Goal: Contribute content: Contribute content

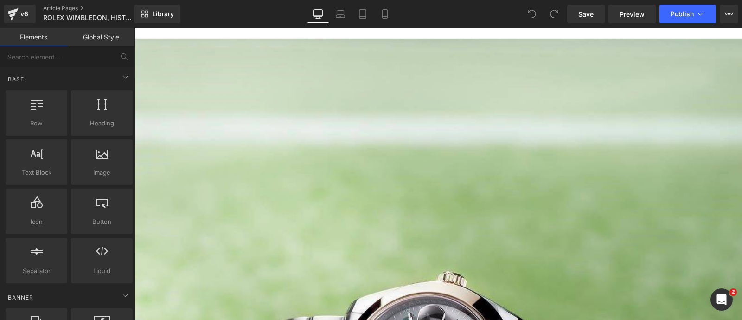
scroll to position [55, 0]
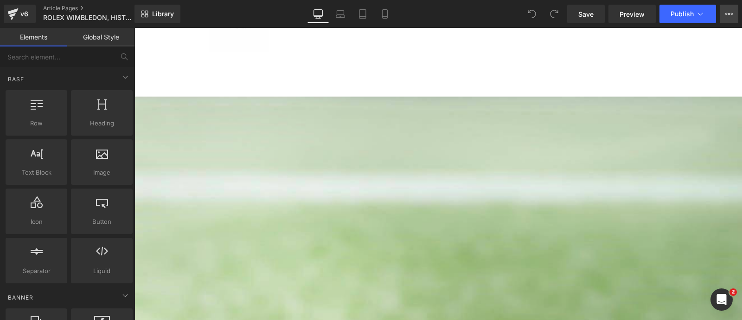
click at [728, 14] on icon at bounding box center [729, 14] width 2 height 2
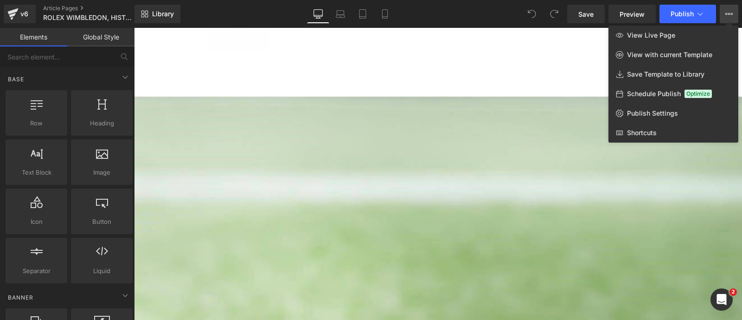
click at [726, 13] on icon at bounding box center [728, 13] width 7 height 7
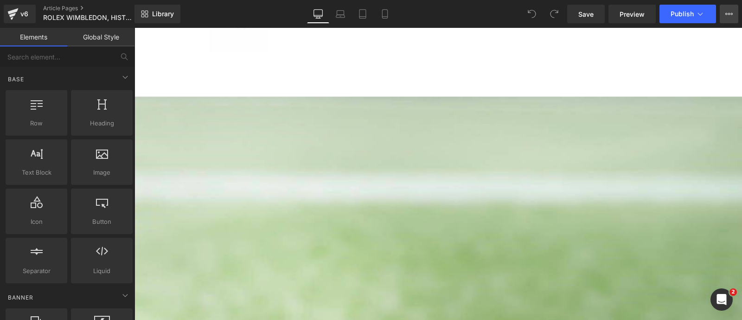
click at [726, 13] on icon at bounding box center [728, 13] width 7 height 7
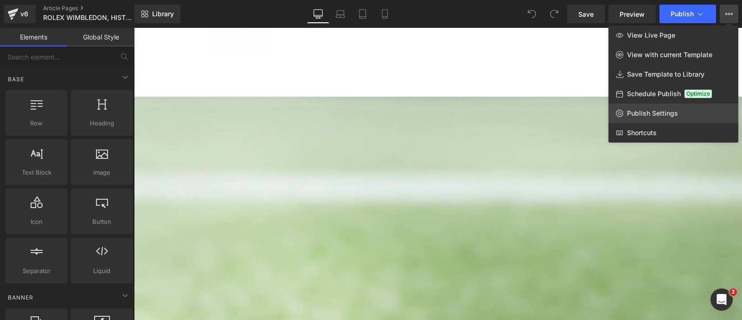
click at [651, 117] on span "Publish Settings" at bounding box center [652, 113] width 51 height 8
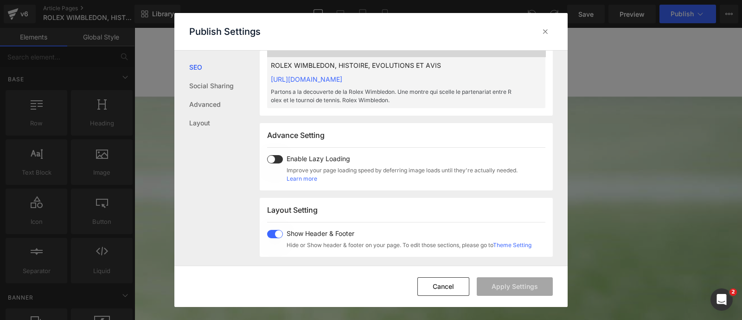
scroll to position [484, 0]
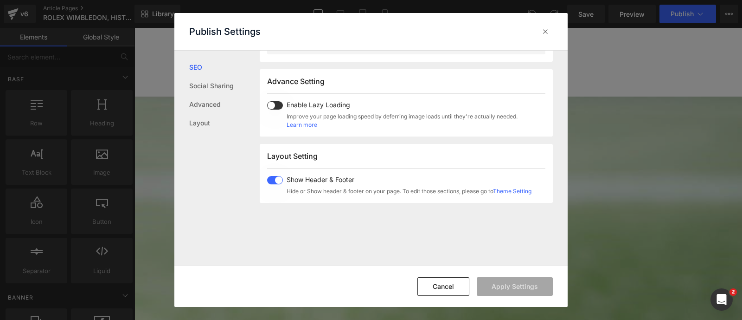
click at [275, 109] on span at bounding box center [275, 105] width 16 height 8
click at [508, 287] on button "Apply Settings" at bounding box center [515, 286] width 76 height 19
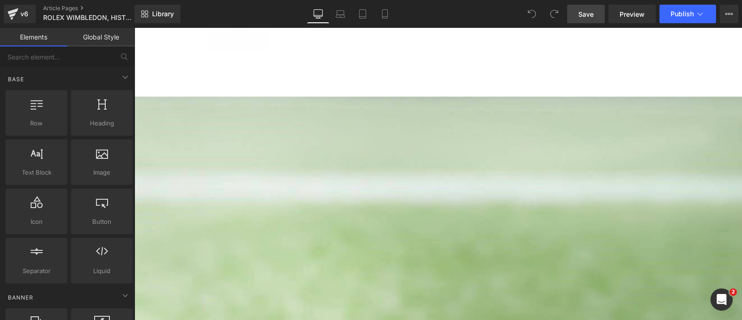
click at [588, 18] on span "Save" at bounding box center [585, 14] width 15 height 10
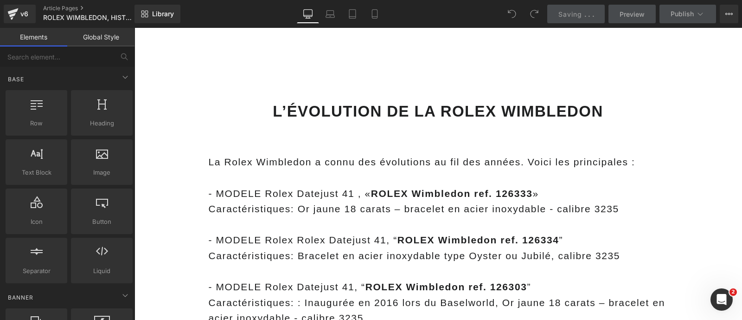
scroll to position [2736, 0]
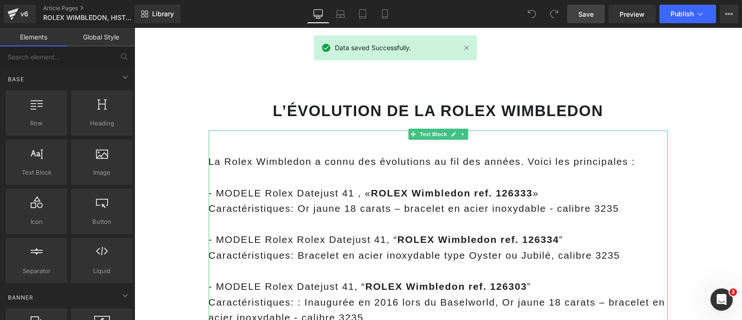
click at [375, 165] on div "La Rolex Wimbledon a connu des évolutions au fil des années. Voici les principa…" at bounding box center [438, 161] width 459 height 16
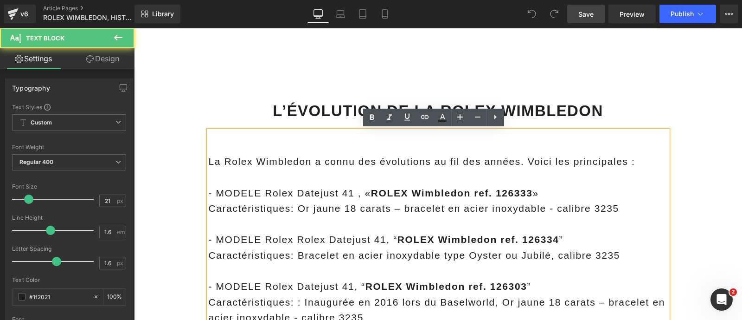
click at [356, 161] on div "La Rolex Wimbledon a connu des évolutions au fil des années. Voici les principa…" at bounding box center [438, 161] width 459 height 16
click at [354, 161] on div "La Rolex Wimbledon a connu des évolutions au fil des années. Voici les principa…" at bounding box center [438, 161] width 459 height 16
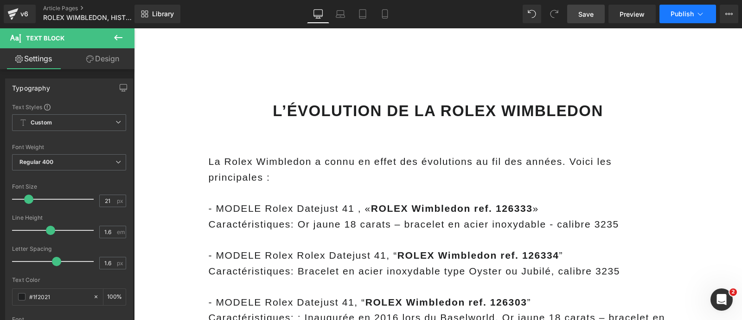
click at [665, 18] on button "Publish" at bounding box center [687, 14] width 57 height 19
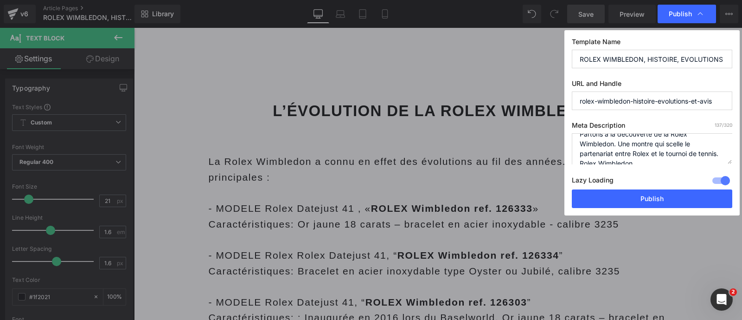
scroll to position [0, 0]
click at [592, 142] on textarea "Partons a la decouverte de la Rolex Wimbledon. Une montre qui scelle le partena…" at bounding box center [652, 148] width 160 height 31
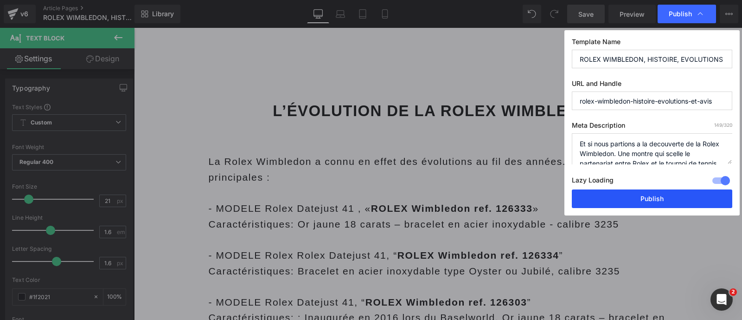
type textarea "Et si nous partions a la decouverte de la Rolex Wimbledon. Une montre qui scell…"
click at [609, 198] on button "Publish" at bounding box center [652, 198] width 160 height 19
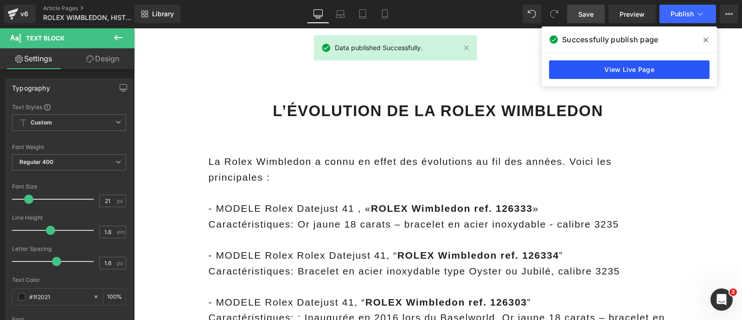
click at [627, 68] on link "View Live Page" at bounding box center [629, 69] width 160 height 19
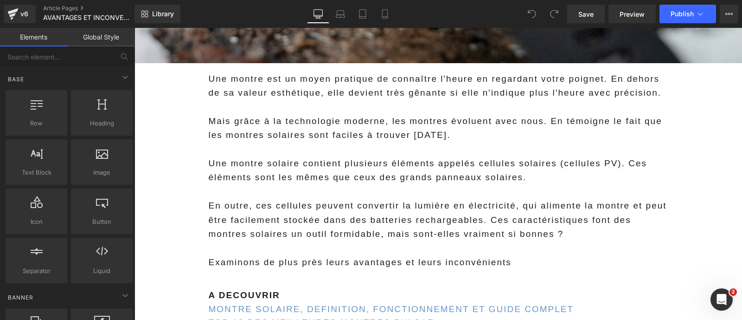
scroll to position [563, 0]
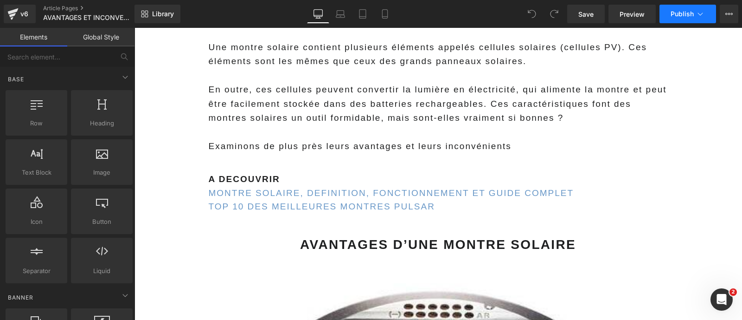
click at [691, 8] on button "Publish" at bounding box center [687, 14] width 57 height 19
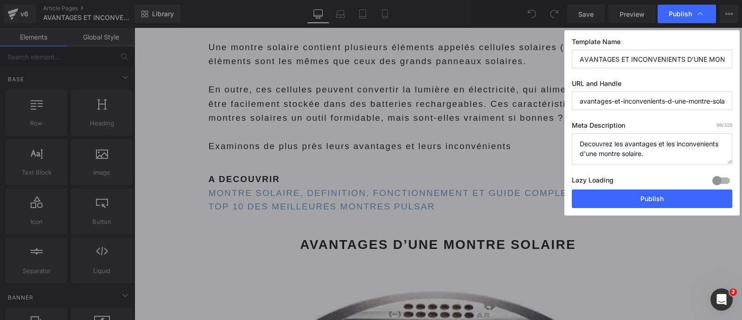
click at [620, 143] on textarea "Decouvrez les avantages et les inconvenients d'une montre solaire." at bounding box center [652, 148] width 160 height 31
type textarea "Decouvrez tous les avantages et les inconvenients d'une montre solaire."
click at [715, 180] on div at bounding box center [721, 180] width 22 height 15
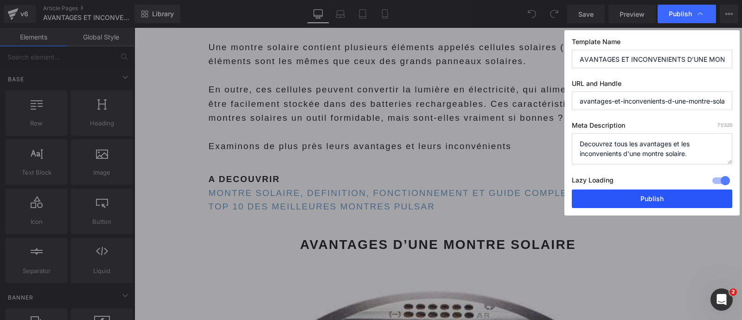
click at [674, 193] on button "Publish" at bounding box center [652, 198] width 160 height 19
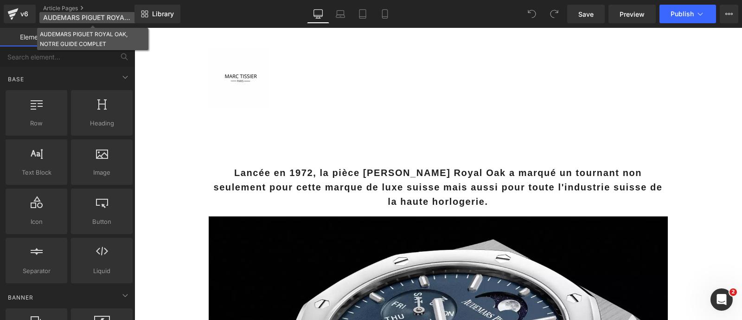
click at [75, 17] on span "AUDEMARS PIGUET ROYAL OAK, NOTRE GUIDE COMPLET" at bounding box center [87, 17] width 89 height 7
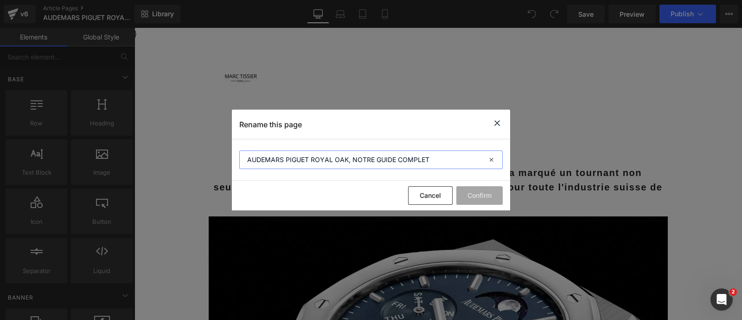
click at [313, 154] on input "AUDEMARS PIGUET ROYAL OAK, NOTRE GUIDE COMPLET" at bounding box center [370, 159] width 263 height 19
paste input "https://marctissier.com/blogs/marc-tissier/avantages-et-inconvenients-d-une-mon…"
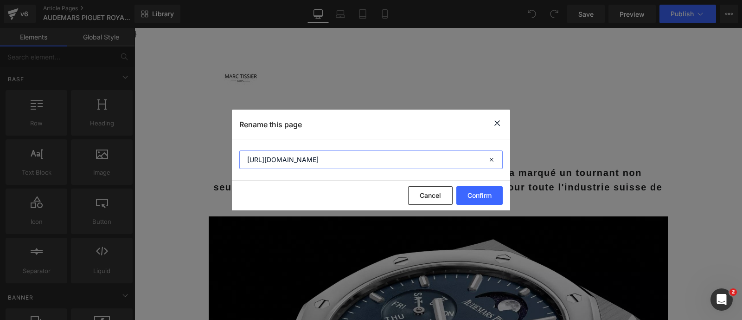
type input "https://marctissier.com/blogs/marc-tissier/avantages-et-inconvenients-d-une-mon…"
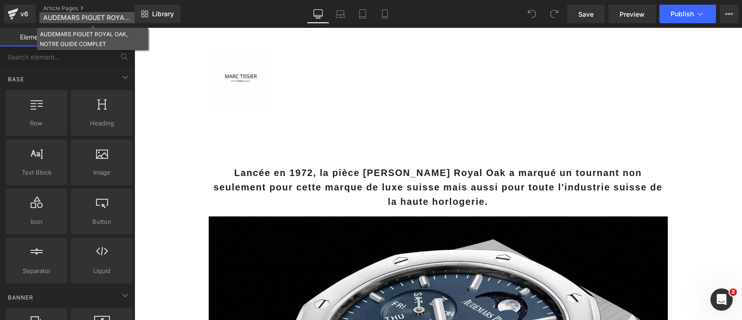
click at [111, 17] on span "AUDEMARS PIGUET ROYAL OAK, NOTRE GUIDE COMPLET" at bounding box center [87, 17] width 89 height 7
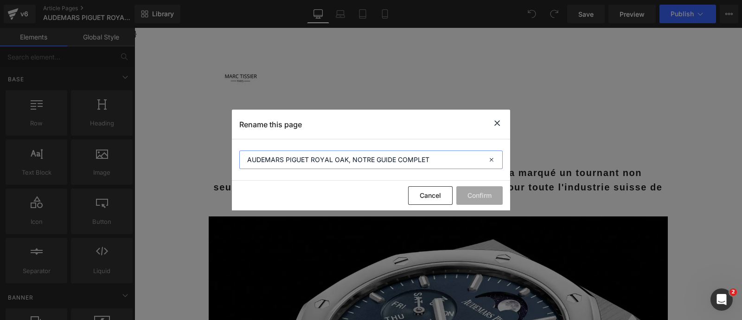
click at [336, 160] on input "AUDEMARS PIGUET ROYAL OAK, NOTRE GUIDE COMPLET" at bounding box center [370, 159] width 263 height 19
click at [499, 124] on icon at bounding box center [497, 123] width 11 height 12
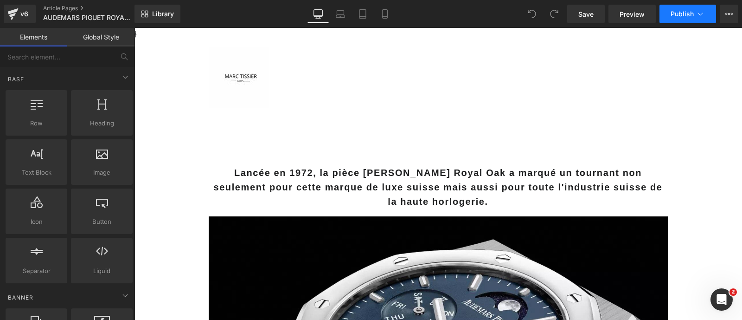
click at [684, 14] on span "Publish" at bounding box center [682, 13] width 23 height 7
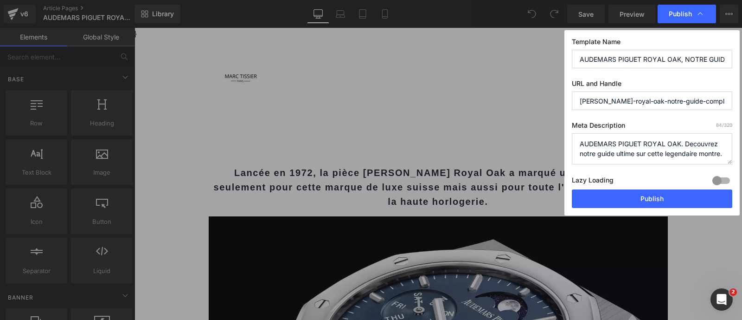
click at [723, 178] on div at bounding box center [721, 180] width 22 height 15
click at [589, 152] on textarea "AUDEMARS PIGUET ROYAL OAK. Decouvrez notre guide ultime sur cette legendaire mo…" at bounding box center [652, 148] width 160 height 31
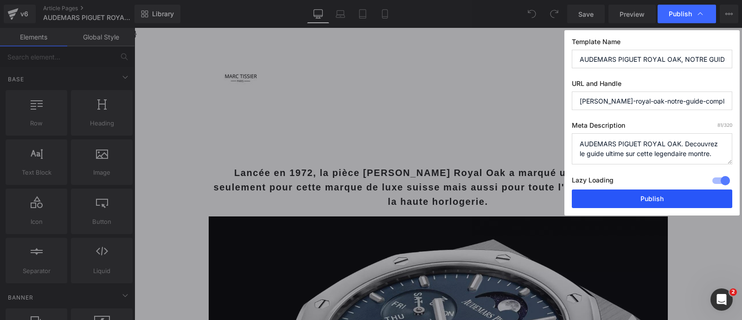
type textarea "AUDEMARS PIGUET ROYAL OAK. Decouvrez le guide ultime sur cette legendaire montr…"
click at [596, 196] on button "Publish" at bounding box center [652, 198] width 160 height 19
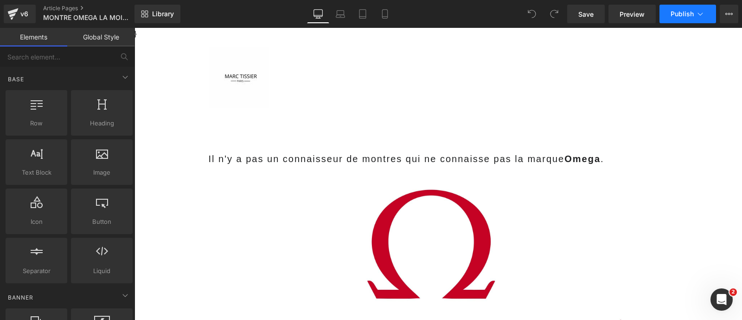
click at [685, 17] on span "Publish" at bounding box center [682, 13] width 23 height 7
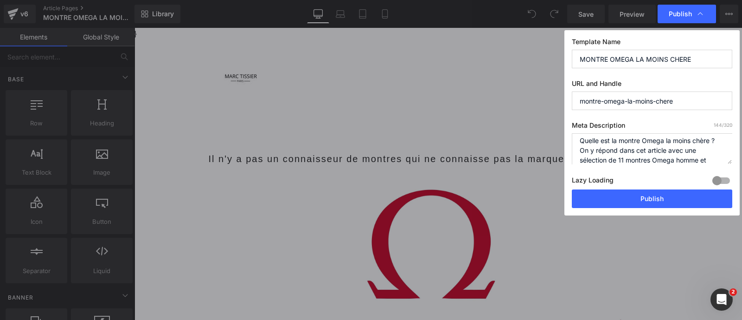
click at [651, 150] on textarea "Quelle est la montre Omega la moins chère ? On y répond dans cet article avec u…" at bounding box center [652, 148] width 160 height 31
click at [681, 147] on textarea "Quelle est la montre Omega la moins chère ? On y répond dans cet article avec u…" at bounding box center [652, 148] width 160 height 31
click at [624, 147] on textarea "Quelle est la montre Omega la moins chère ? On y répond dans cet article avec u…" at bounding box center [652, 148] width 160 height 31
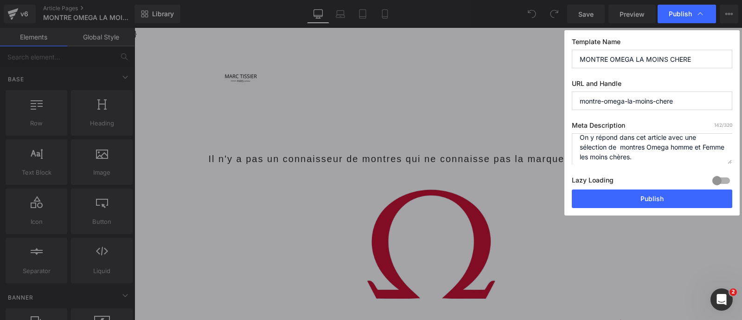
type textarea "Quelle est la montre Omega la moins chère ? On y répond dans cet article avec u…"
click at [719, 182] on div at bounding box center [721, 180] width 22 height 15
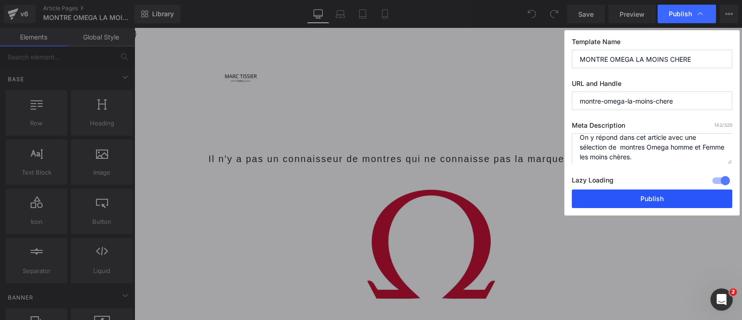
click at [700, 193] on button "Publish" at bounding box center [652, 198] width 160 height 19
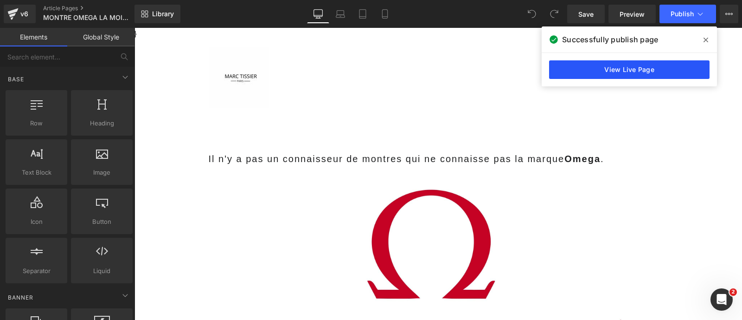
click at [573, 64] on link "View Live Page" at bounding box center [629, 69] width 160 height 19
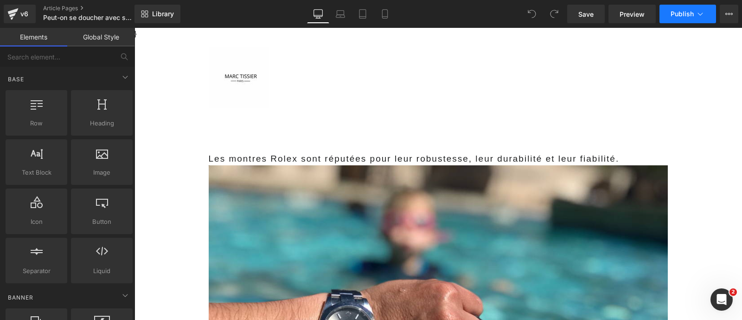
click at [688, 12] on span "Publish" at bounding box center [682, 13] width 23 height 7
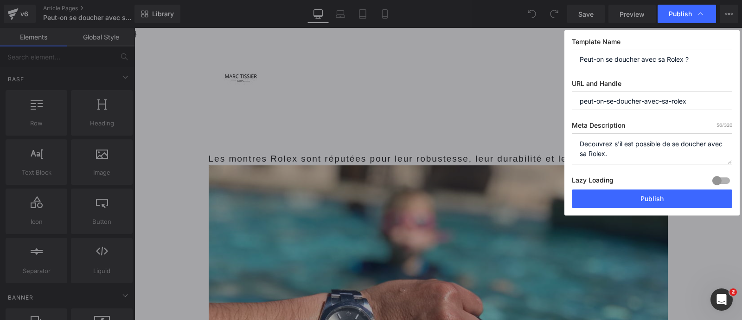
click at [720, 179] on div at bounding box center [721, 180] width 22 height 15
click at [662, 149] on textarea "Decouvrez s'il est possible de se doucher avec sa Rolex." at bounding box center [652, 148] width 160 height 31
paste textarea "On y repond."
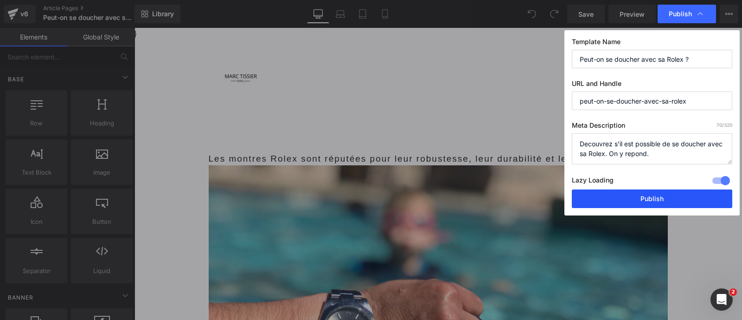
type textarea "Decouvrez s'il est possible de se doucher avec sa Rolex. On y repond."
click at [647, 190] on button "Publish" at bounding box center [652, 198] width 160 height 19
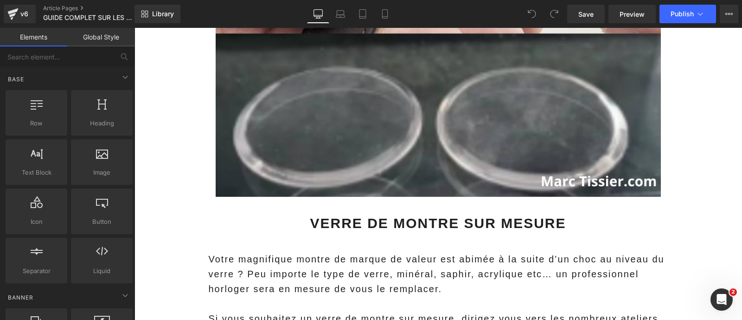
scroll to position [4448, 0]
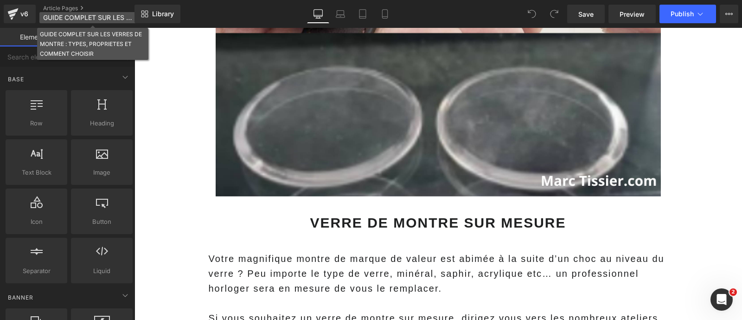
click at [100, 21] on span "GUIDE COMPLET SUR LES VERRES DE MONTRE : TYPES, PROPRIETES ET COMMENT CHOISIR" at bounding box center [87, 17] width 89 height 7
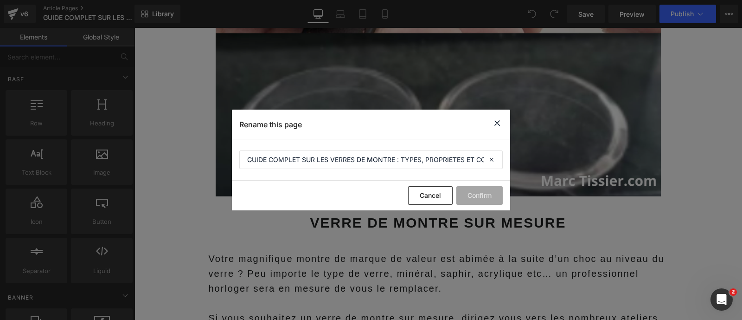
click at [307, 171] on section "GUIDE COMPLET SUR LES VERRES DE MONTRE : TYPES, PROPRIETES ET COMMENT CHOISIR" at bounding box center [371, 159] width 278 height 41
click at [301, 165] on input "GUIDE COMPLET SUR LES VERRES DE MONTRE : TYPES, PROPRIETES ET COMMENT CHOISIR" at bounding box center [370, 159] width 263 height 19
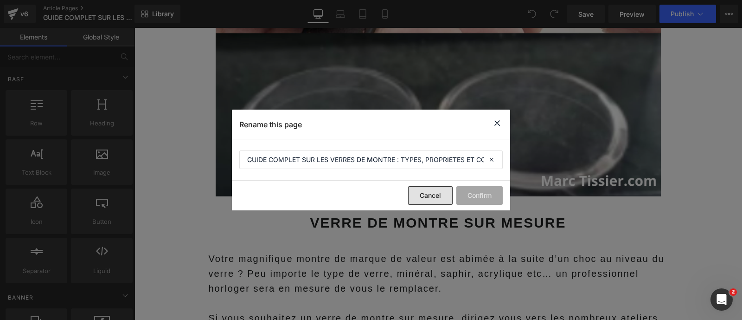
click at [429, 202] on button "Cancel" at bounding box center [430, 195] width 45 height 19
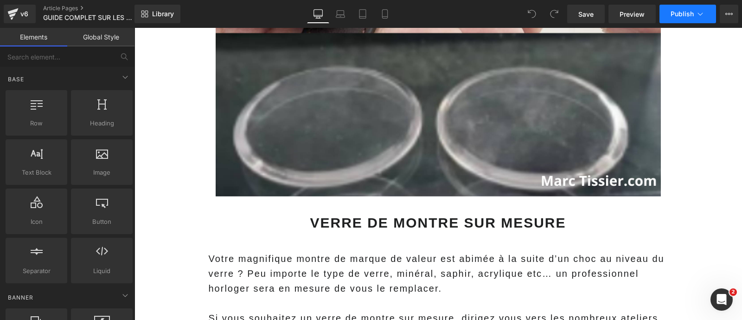
click at [695, 12] on button "Publish" at bounding box center [687, 14] width 57 height 19
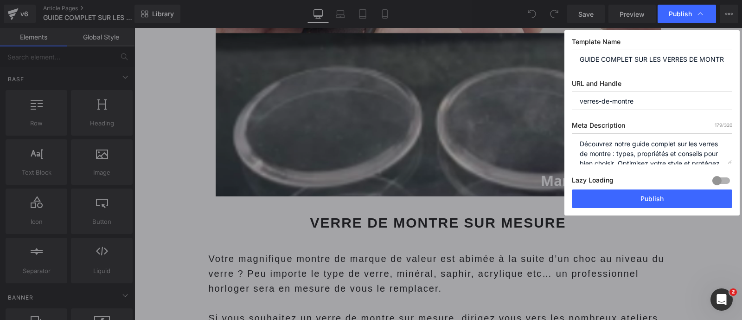
click at [723, 177] on div at bounding box center [721, 180] width 22 height 15
click at [627, 145] on textarea "Découvrez notre guide complet sur les verres de montre : types, propriétés et c…" at bounding box center [652, 148] width 160 height 31
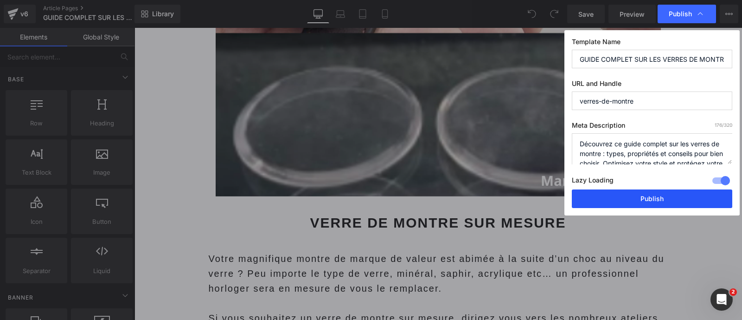
type textarea "Découvrez ce guide complet sur les verres de montre : types, propriétés et cons…"
click at [640, 193] on button "Publish" at bounding box center [652, 198] width 160 height 19
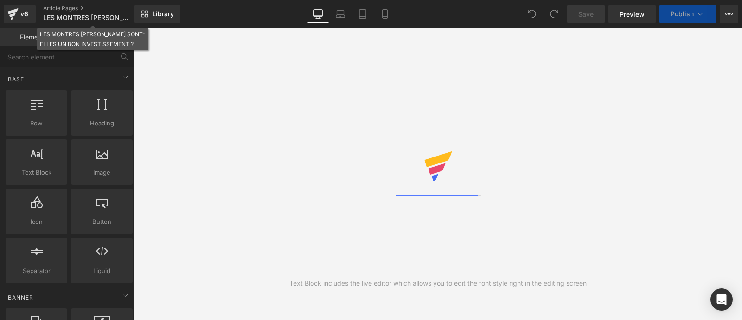
click at [101, 17] on span "LES MONTRES [PERSON_NAME] SONT-ELLES UN BON INVESTISSEMENT ?" at bounding box center [87, 17] width 89 height 7
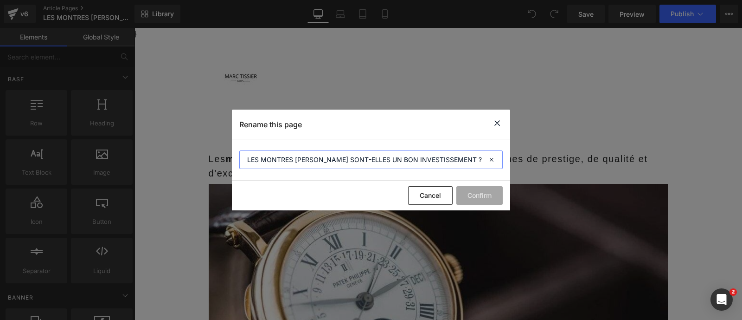
click at [360, 155] on input "LES MONTRES [PERSON_NAME] SONT-ELLES UN BON INVESTISSEMENT ?" at bounding box center [370, 159] width 263 height 19
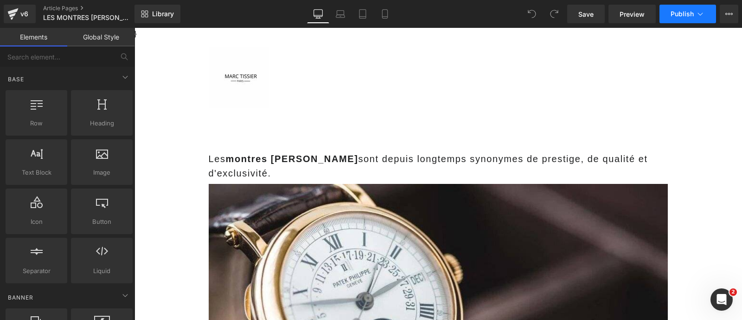
click at [700, 10] on icon at bounding box center [700, 13] width 9 height 9
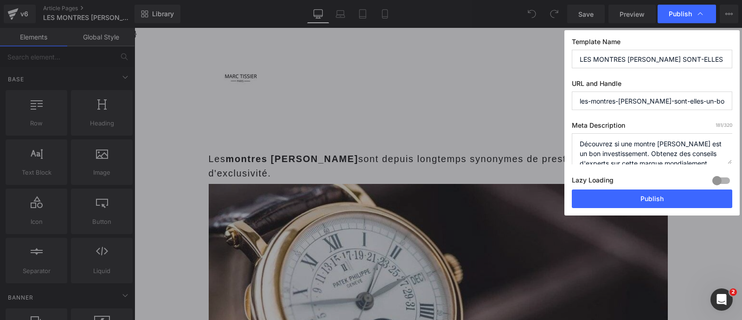
click at [721, 178] on div at bounding box center [721, 180] width 22 height 15
click at [626, 147] on textarea "Découvrez si une montre [PERSON_NAME] est un bon investissement. Obtenez des co…" at bounding box center [652, 148] width 160 height 31
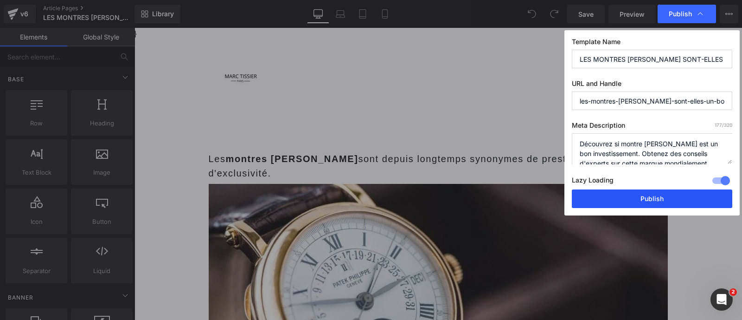
type textarea "Découvrez si montre [PERSON_NAME] est un bon investissement. Obtenez des consei…"
click at [611, 194] on button "Publish" at bounding box center [652, 198] width 160 height 19
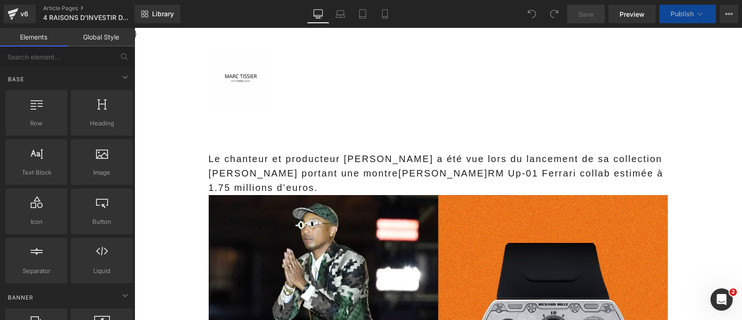
click at [686, 13] on span "Publish" at bounding box center [682, 13] width 23 height 7
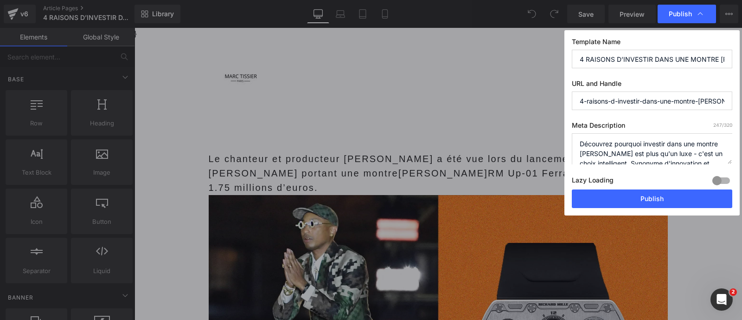
click at [690, 143] on textarea "Découvrez pourquoi investir dans une montre [PERSON_NAME] est plus qu'un luxe -…" at bounding box center [652, 148] width 160 height 31
type textarea "Découvrez pourquoi investir dans montre [PERSON_NAME] est plus qu'un luxe - c'e…"
click at [723, 178] on div at bounding box center [721, 180] width 22 height 15
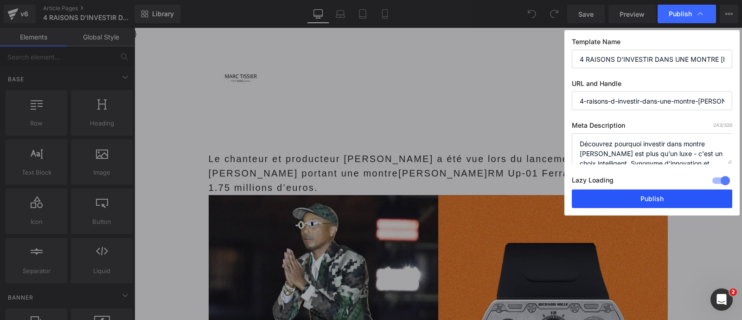
click at [680, 193] on button "Publish" at bounding box center [652, 198] width 160 height 19
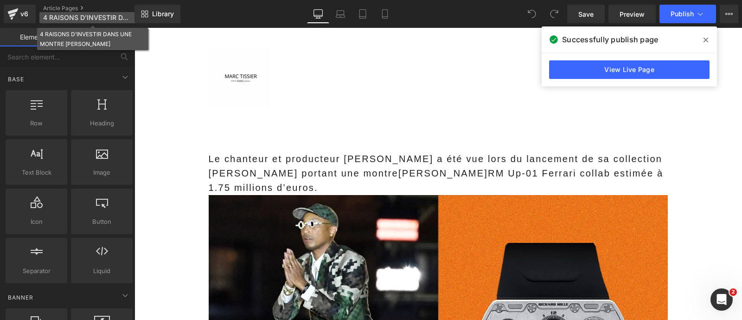
click at [95, 19] on span "4 RAISONS D’INVESTIR DANS UNE MONTRE [PERSON_NAME]" at bounding box center [87, 17] width 89 height 7
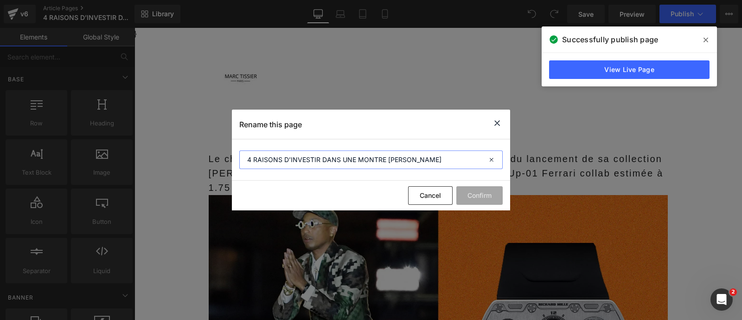
click at [295, 159] on input "4 RAISONS D’INVESTIR DANS UNE MONTRE [PERSON_NAME]" at bounding box center [370, 159] width 263 height 19
click at [295, 159] on input "4 RAISONS D’INVESTIR DANS UNE MONTRE RICHARD MILLE" at bounding box center [370, 159] width 263 height 19
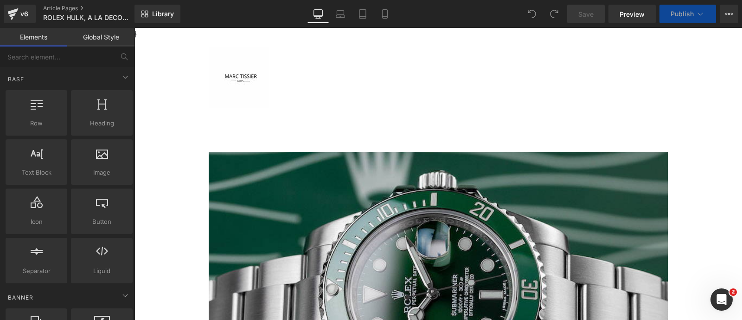
click at [693, 24] on div "Library Desktop Desktop Laptop Tablet Mobile Save Preview Publish Scheduled Vie…" at bounding box center [437, 14] width 607 height 28
click at [693, 13] on span "Publish" at bounding box center [682, 13] width 23 height 7
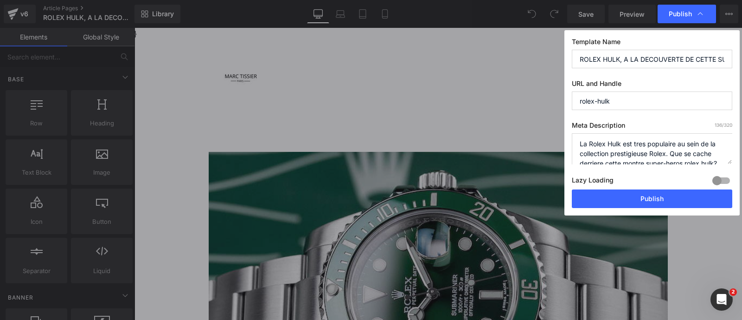
click at [631, 155] on textarea "La Rolex Hulk est tres populaire au sein de la collection prestigieuse Rolex. Q…" at bounding box center [652, 148] width 160 height 31
type textarea "La Rolex Hulk est tres populaire au sein de la collection Rolex. Que se cache d…"
click at [714, 179] on div at bounding box center [721, 180] width 22 height 15
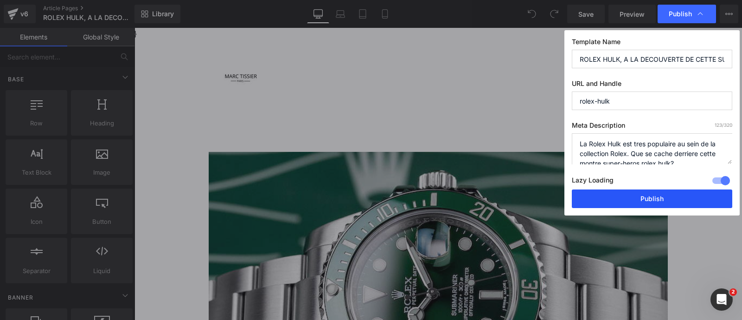
click at [663, 192] on button "Publish" at bounding box center [652, 198] width 160 height 19
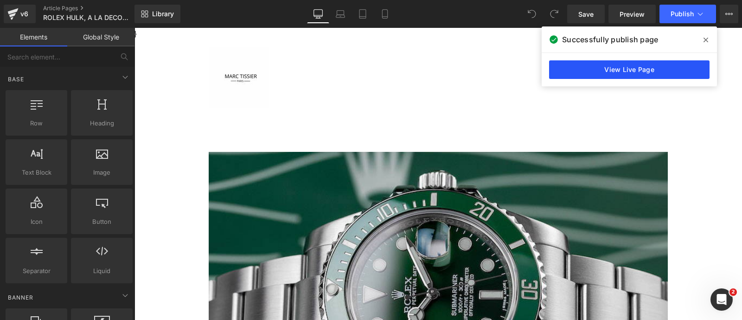
click at [591, 70] on link "View Live Page" at bounding box center [629, 69] width 160 height 19
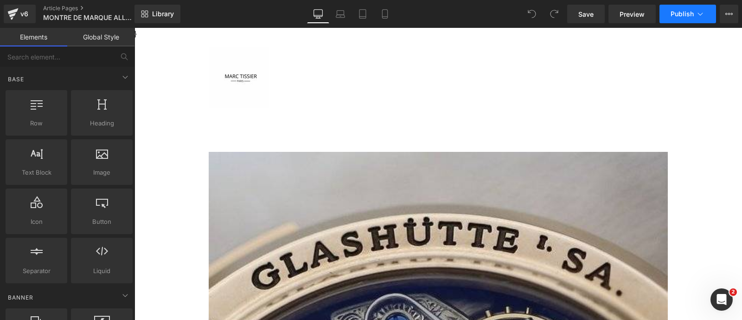
click at [686, 15] on span "Publish" at bounding box center [682, 13] width 23 height 7
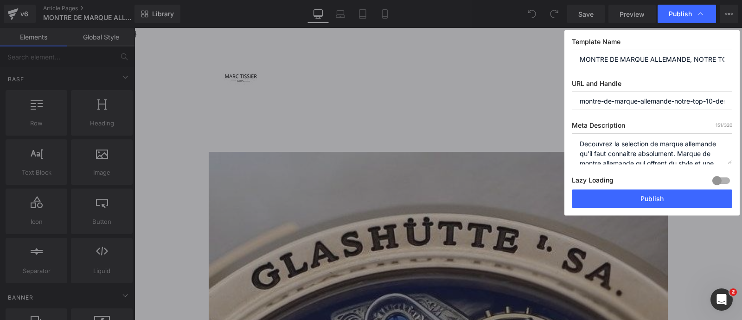
click at [646, 147] on textarea "Decouvrez la selection de marque allemande qu'il faut connaitre absolument. Mar…" at bounding box center [652, 148] width 160 height 31
click at [646, 153] on textarea "Decouvrez la selection de marque allemande qu'il faut connaitre absolument. Mar…" at bounding box center [652, 148] width 160 height 31
type textarea "Decouvrez la selection de marque allemande qu'il faut connaitre . Marque de mon…"
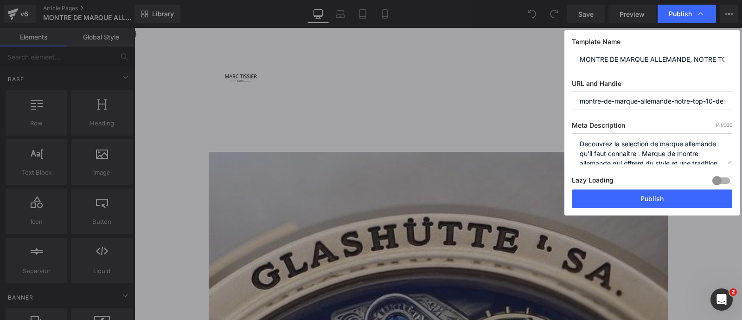
click at [719, 175] on div at bounding box center [721, 180] width 22 height 15
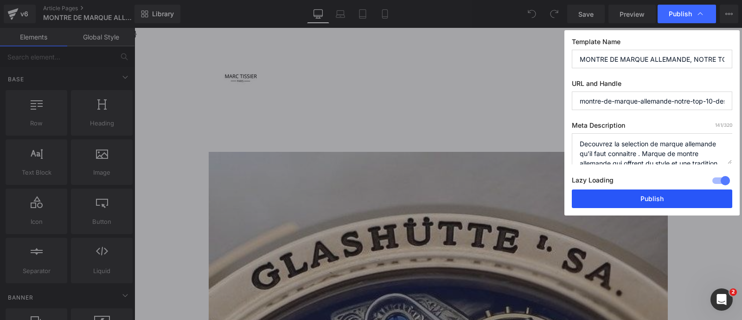
click at [676, 200] on button "Publish" at bounding box center [652, 198] width 160 height 19
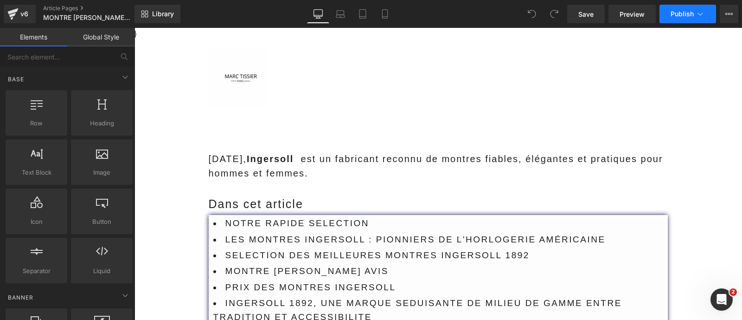
click at [682, 11] on span "Publish" at bounding box center [682, 13] width 23 height 7
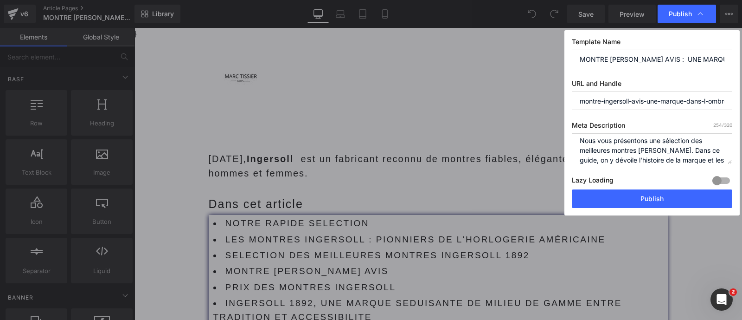
scroll to position [4, 0]
click at [595, 158] on textarea "Nous vous présentons une sélection des meilleures montres [PERSON_NAME]. Dans c…" at bounding box center [652, 148] width 160 height 31
type textarea "Nous vous présentons une sélection des meilleures montres [PERSON_NAME]. Dans c…"
click at [721, 177] on div at bounding box center [721, 180] width 22 height 15
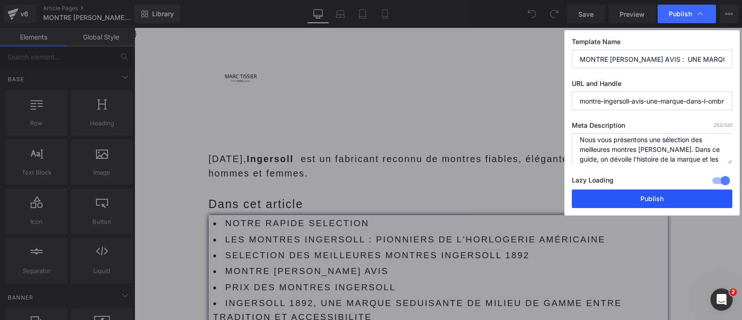
click at [671, 198] on button "Publish" at bounding box center [652, 198] width 160 height 19
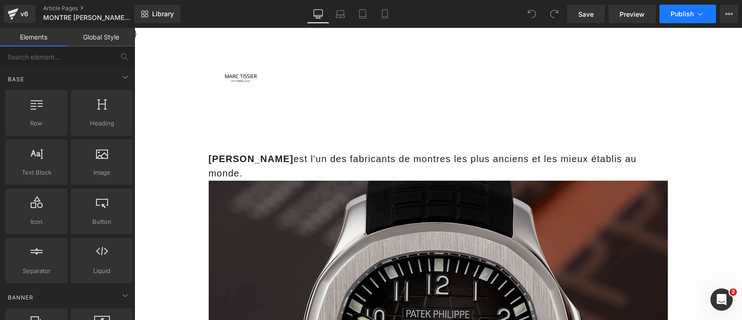
click at [678, 17] on span "Publish" at bounding box center [682, 13] width 23 height 7
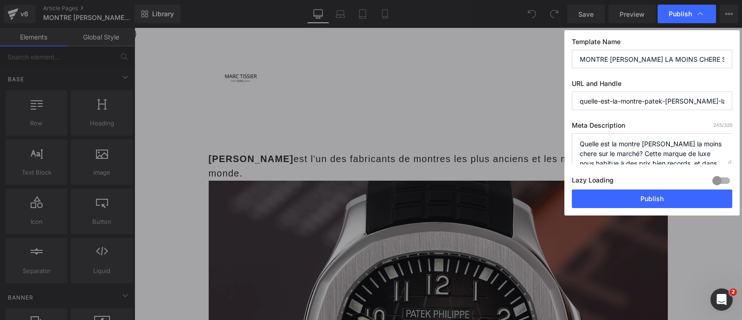
scroll to position [11, 0]
click at [659, 152] on textarea "Quelle est la montre Patek Philippe la moins chere sur le marché? Cette marque …" at bounding box center [652, 148] width 160 height 31
type textarea "Quelle est la montre Patek Philippe la moins chere sur le marché? Cette marque …"
click at [720, 178] on div at bounding box center [721, 180] width 22 height 15
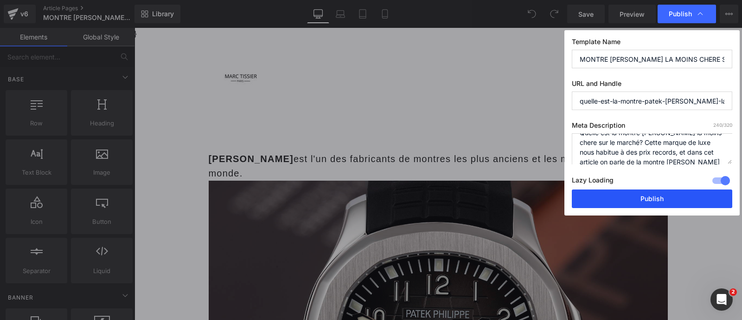
click at [666, 196] on button "Publish" at bounding box center [652, 198] width 160 height 19
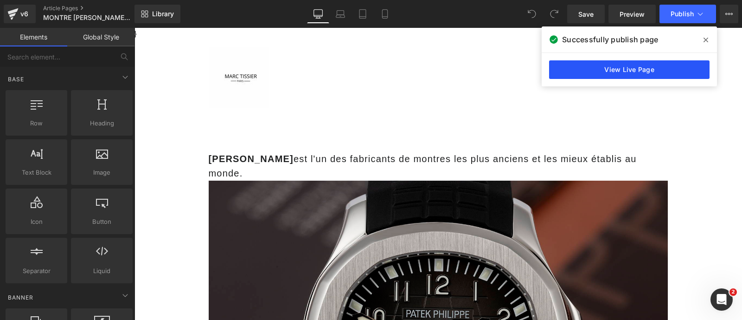
click at [587, 72] on link "View Live Page" at bounding box center [629, 69] width 160 height 19
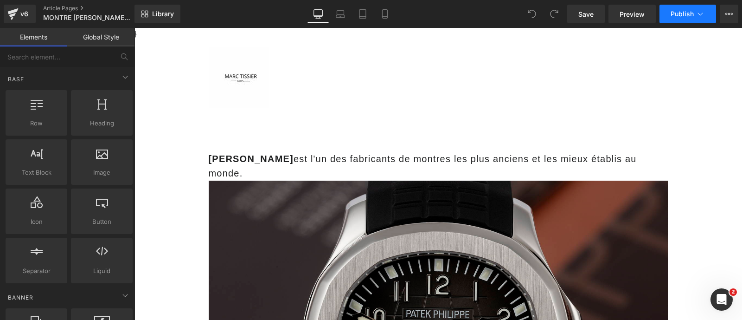
click at [708, 19] on button "Publish" at bounding box center [687, 14] width 57 height 19
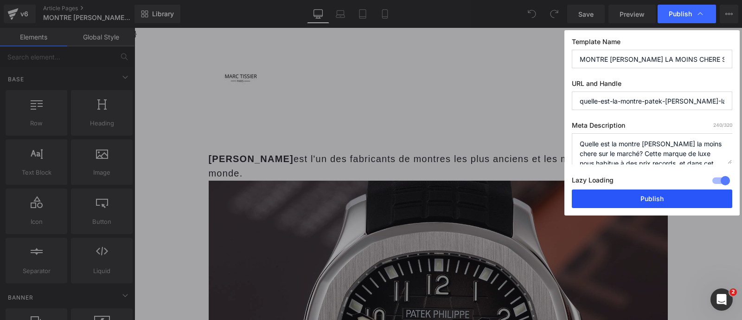
click at [663, 202] on button "Publish" at bounding box center [652, 198] width 160 height 19
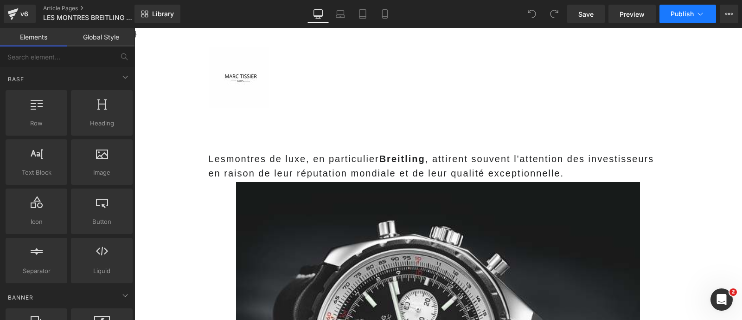
click at [682, 14] on span "Publish" at bounding box center [682, 13] width 23 height 7
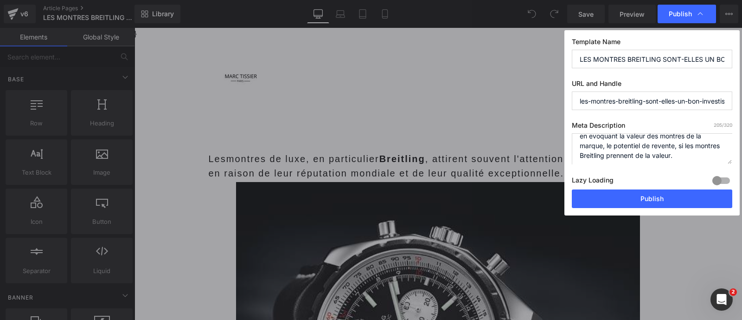
scroll to position [29, 0]
click at [642, 152] on textarea "Les montres Breitling sont-elles un bon investissement? On y repond dans cet ar…" at bounding box center [652, 148] width 160 height 31
type textarea "Les montres Breitling sont-elles un bon investissement? On y repond dans cet ar…"
click at [719, 176] on div at bounding box center [721, 180] width 22 height 15
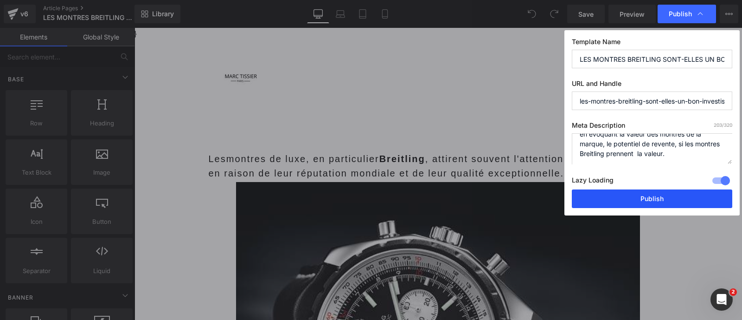
click at [664, 197] on button "Publish" at bounding box center [652, 198] width 160 height 19
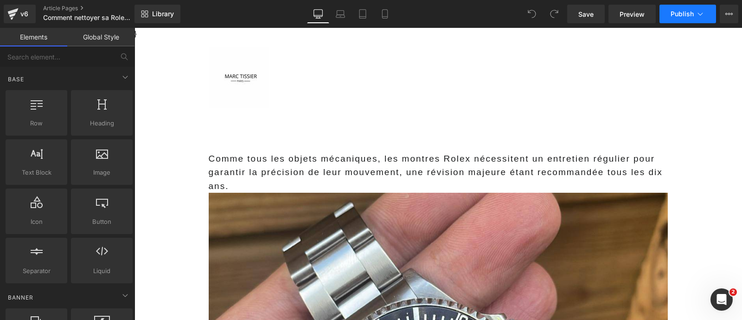
click at [679, 14] on span "Publish" at bounding box center [682, 13] width 23 height 7
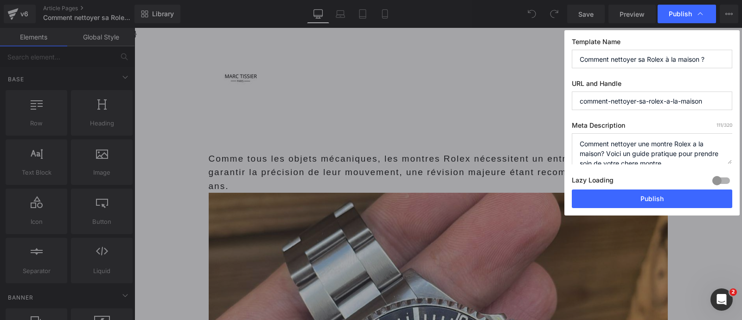
scroll to position [9, 0]
click at [674, 156] on textarea "Comment nettoyer une montre Rolex a la maison? Voici un guide pratique pour pre…" at bounding box center [652, 148] width 160 height 31
paste textarea "On y repond."
type textarea "Comment nettoyer une montre Rolex a la maison? Voici un guide pratique pour pre…"
click at [725, 181] on div at bounding box center [721, 180] width 22 height 15
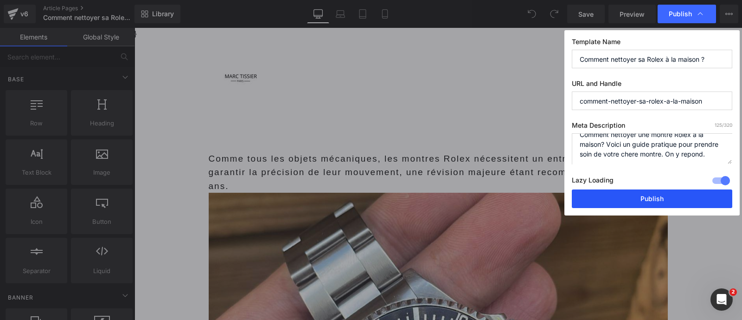
click at [673, 197] on button "Publish" at bounding box center [652, 198] width 160 height 19
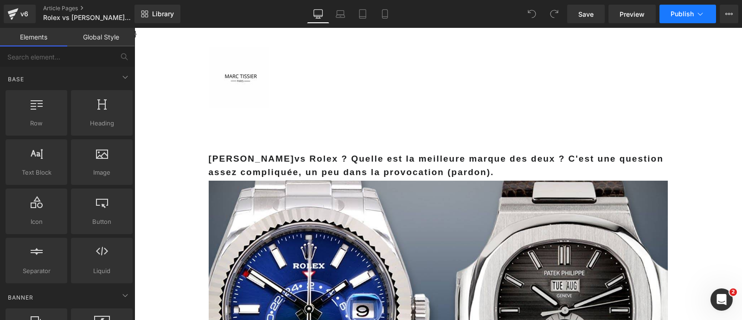
click at [686, 10] on span "Publish" at bounding box center [682, 13] width 23 height 7
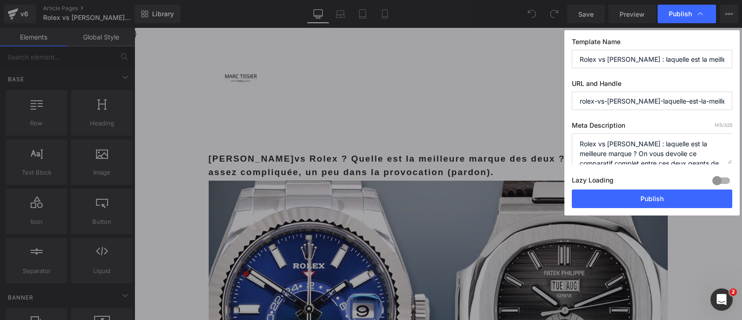
click at [723, 174] on div at bounding box center [721, 180] width 22 height 15
click at [656, 147] on textarea "Rolex vs Patek Philippe : laquelle est la meilleure marque ? On vous devoile ce…" at bounding box center [652, 148] width 160 height 31
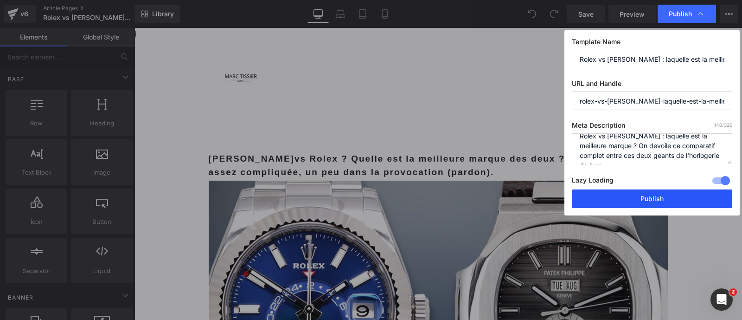
type textarea "Rolex vs Patek Philippe : laquelle est la meilleure marque ? On devoile ce comp…"
click at [637, 200] on button "Publish" at bounding box center [652, 198] width 160 height 19
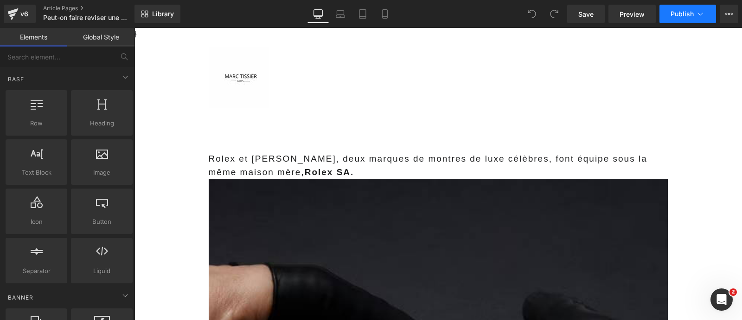
click at [689, 14] on span "Publish" at bounding box center [682, 13] width 23 height 7
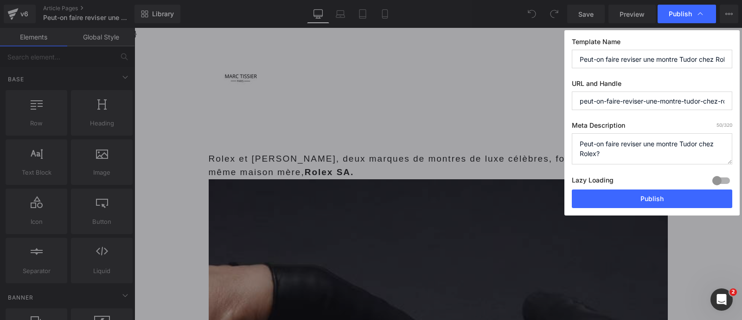
click at [629, 159] on textarea "Peut-on faire reviser une montre Tudor chez Rolex?" at bounding box center [652, 148] width 160 height 31
click at [620, 151] on textarea "Peut-on faire reviser une montre Tudor chez Rolex?" at bounding box center [652, 148] width 160 height 31
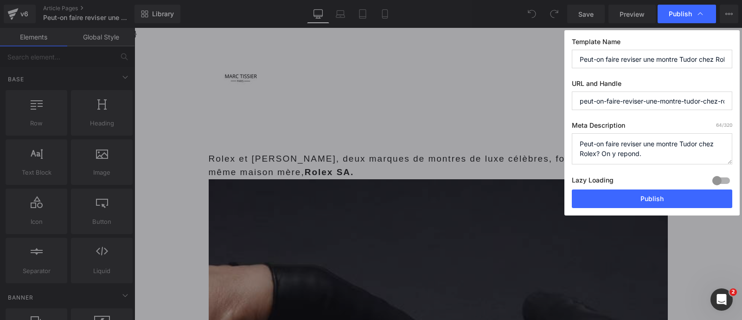
drag, startPoint x: 645, startPoint y: 159, endPoint x: 601, endPoint y: 152, distance: 43.6
click at [601, 152] on textarea "Peut-on faire reviser une montre Tudor chez Rolex?" at bounding box center [652, 148] width 160 height 31
type textarea "Peut-on faire reviser une montre Tudor chez Rolex? On y repond."
click at [718, 177] on div at bounding box center [721, 180] width 22 height 15
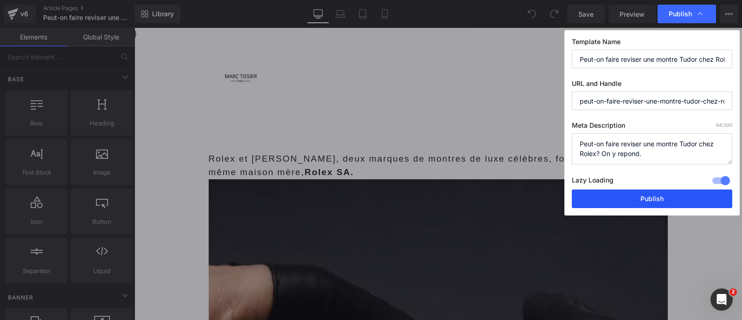
click at [666, 190] on button "Publish" at bounding box center [652, 198] width 160 height 19
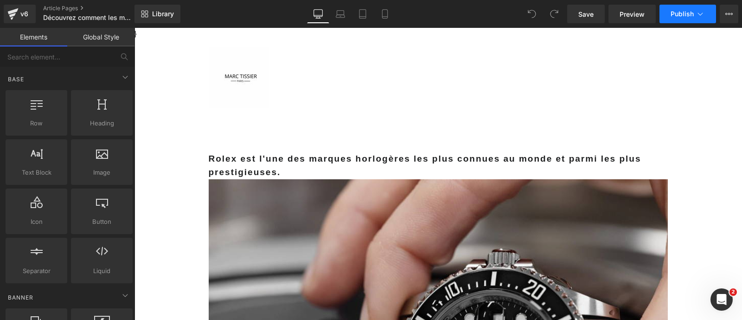
click at [697, 15] on icon at bounding box center [700, 13] width 9 height 9
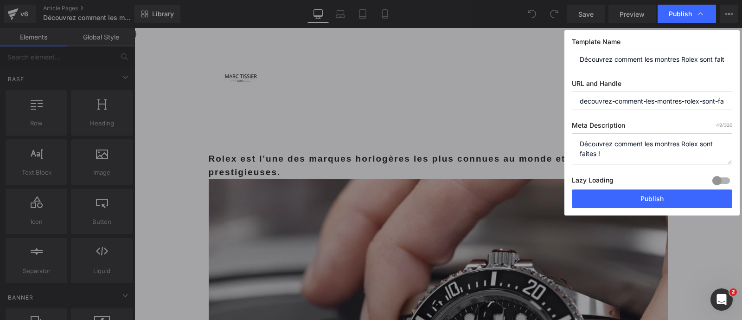
click at [638, 160] on textarea "Découvrez comment les montres Rolex sont faites !" at bounding box center [652, 148] width 160 height 31
type textarea "Découvrez comment les montres Rolex sont faites dans ce guide."
click at [729, 177] on div at bounding box center [721, 180] width 22 height 15
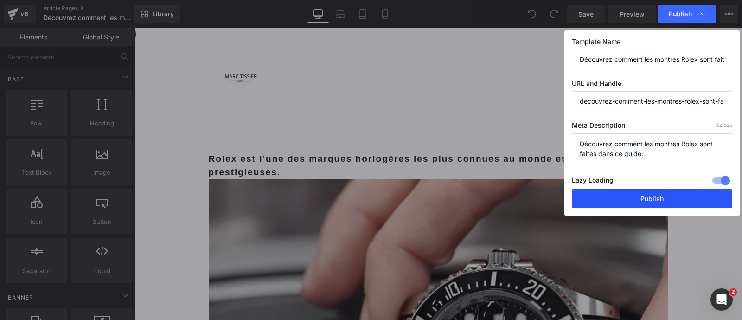
click at [679, 200] on button "Publish" at bounding box center [652, 198] width 160 height 19
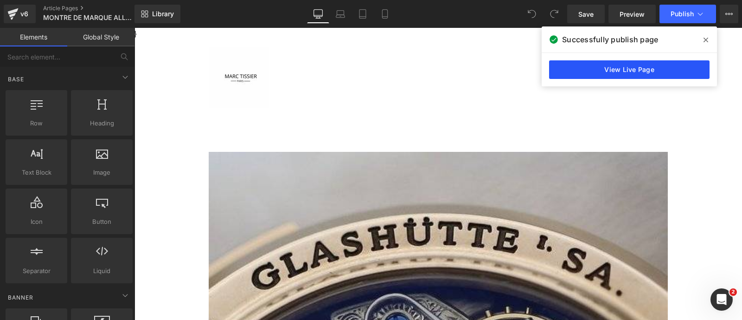
click at [573, 76] on link "View Live Page" at bounding box center [629, 69] width 160 height 19
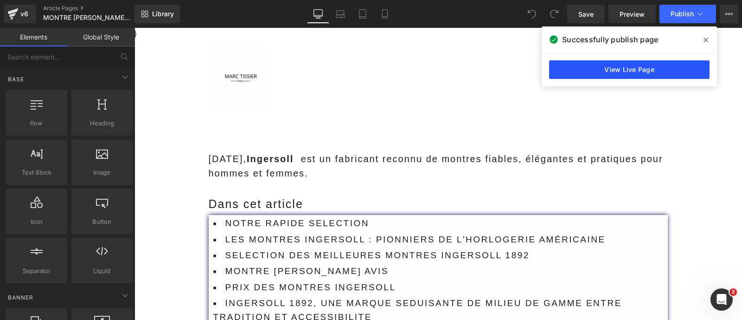
click at [562, 71] on link "View Live Page" at bounding box center [629, 69] width 160 height 19
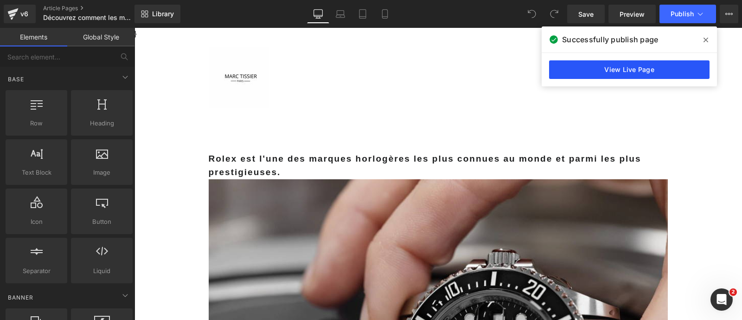
click at [573, 76] on link "View Live Page" at bounding box center [629, 69] width 160 height 19
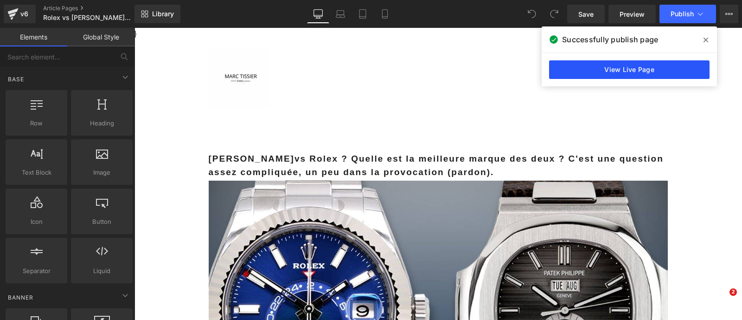
drag, startPoint x: 0, startPoint y: 0, endPoint x: 646, endPoint y: 68, distance: 649.6
click at [646, 68] on link "View Live Page" at bounding box center [629, 69] width 160 height 19
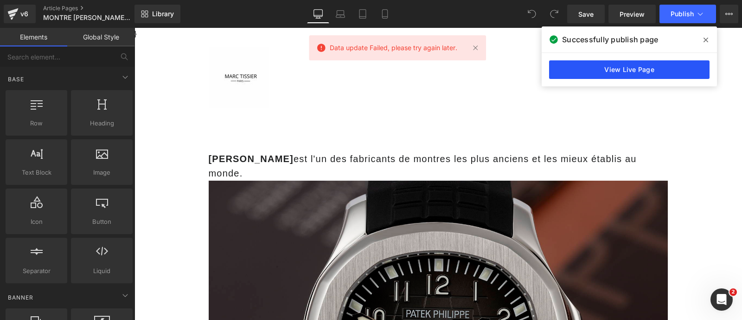
click at [584, 70] on link "View Live Page" at bounding box center [629, 69] width 160 height 19
